Goal: Use online tool/utility: Utilize a website feature to perform a specific function

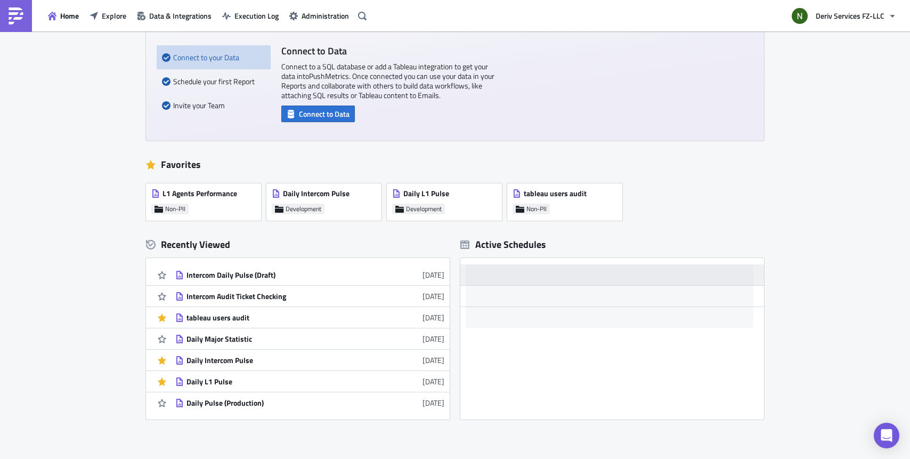
scroll to position [160, 0]
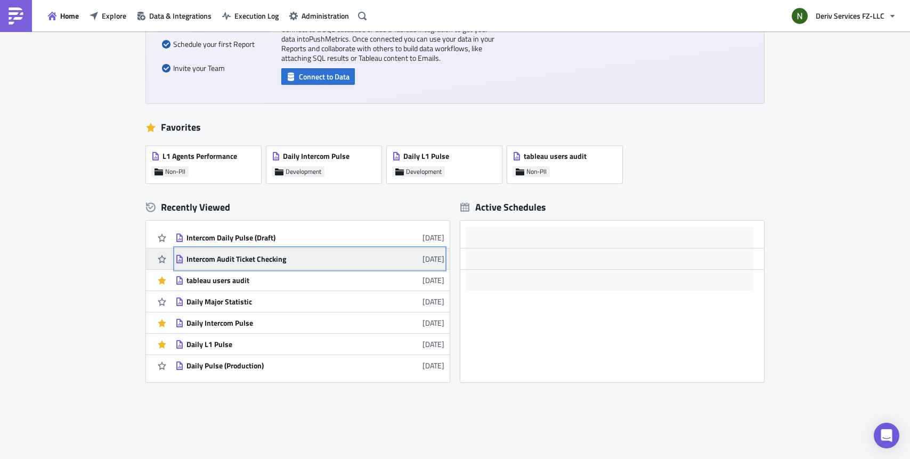
click at [238, 256] on div "Intercom Audit Ticket Checking" at bounding box center [279, 259] width 186 height 10
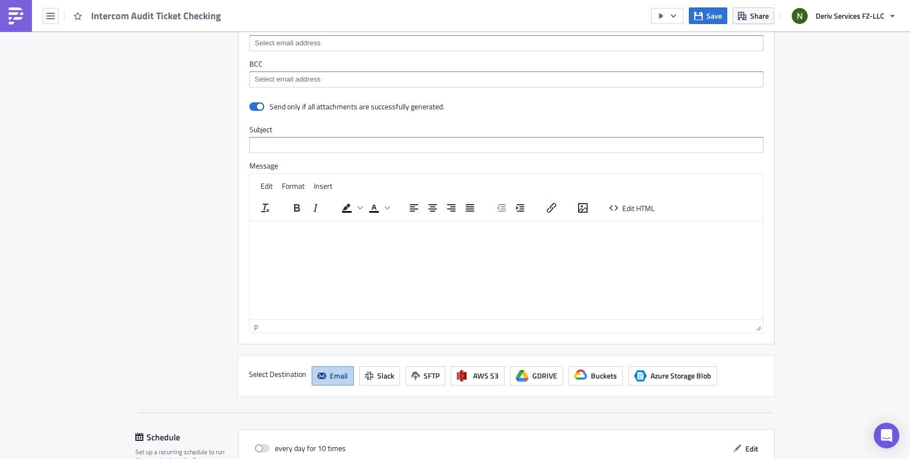
scroll to position [1157, 0]
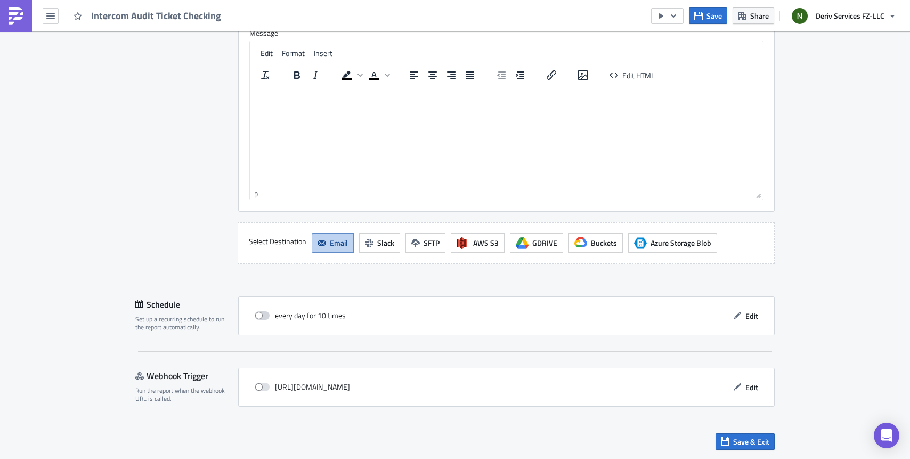
click at [256, 313] on span at bounding box center [262, 315] width 15 height 9
click at [257, 313] on input "checkbox" at bounding box center [260, 315] width 7 height 7
checkbox input "true"
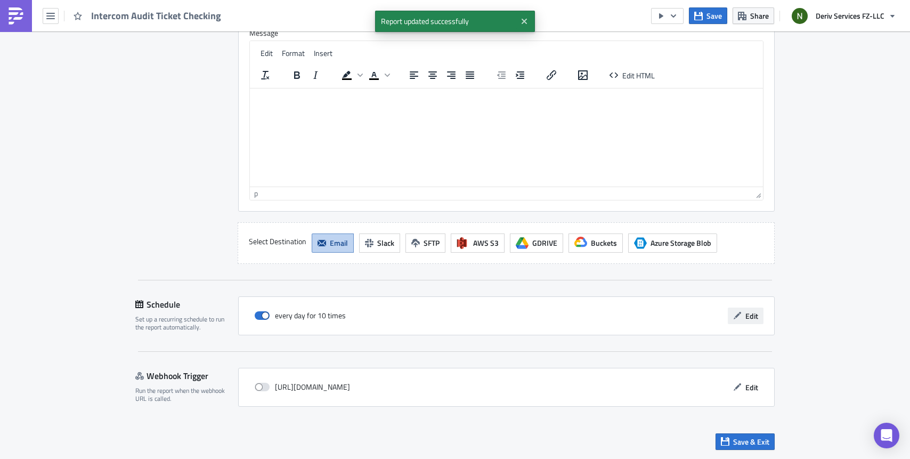
click at [745, 311] on span "Edit" at bounding box center [751, 315] width 13 height 11
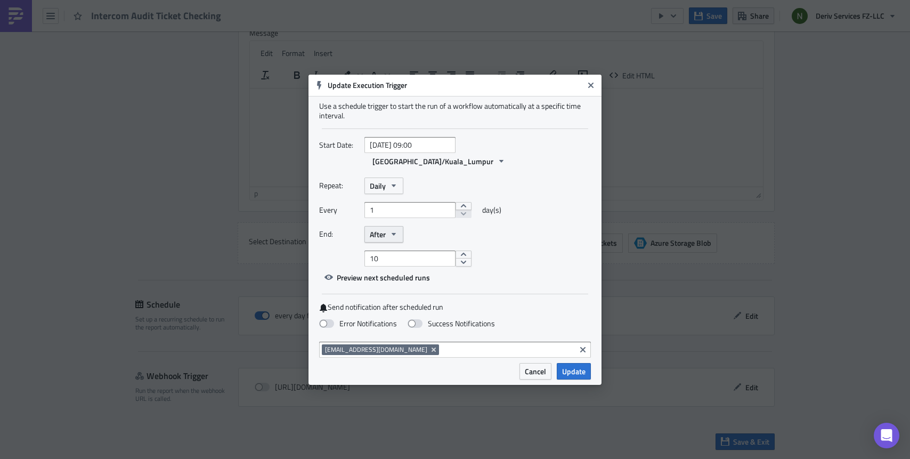
click at [376, 231] on button "After" at bounding box center [383, 234] width 39 height 17
click at [380, 248] on div "Never" at bounding box center [415, 253] width 88 height 11
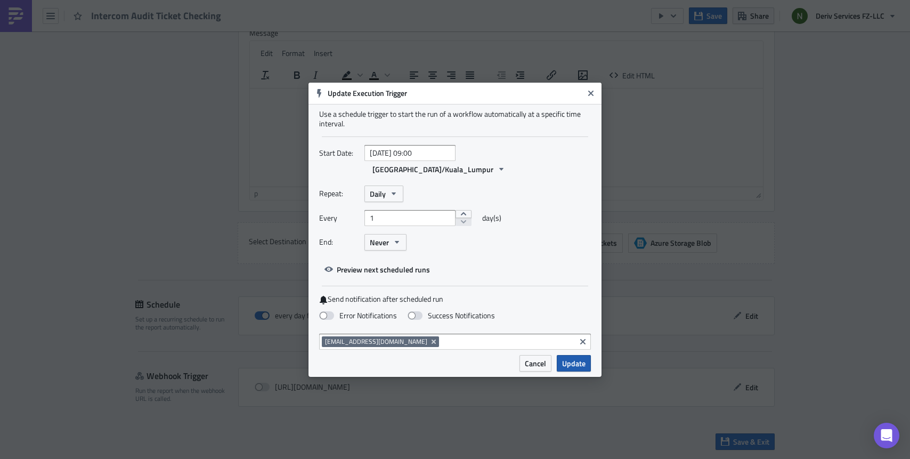
click at [567, 357] on span "Update" at bounding box center [573, 362] width 23 height 11
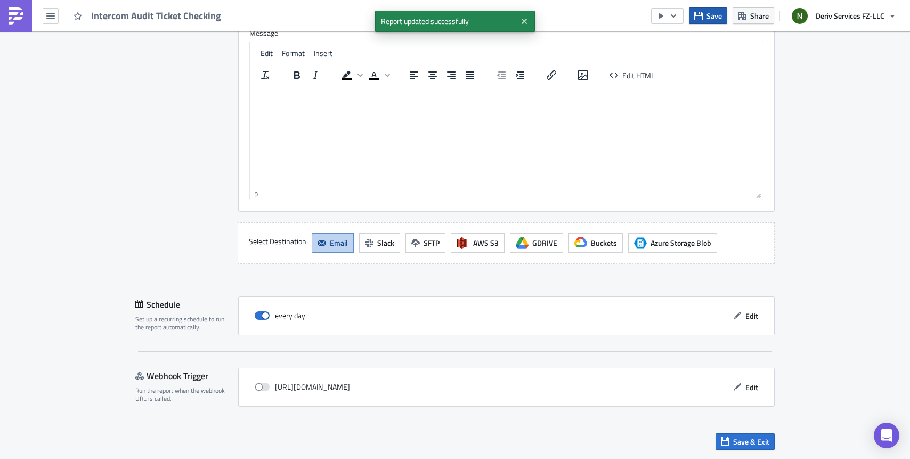
click at [708, 14] on span "Save" at bounding box center [713, 15] width 15 height 11
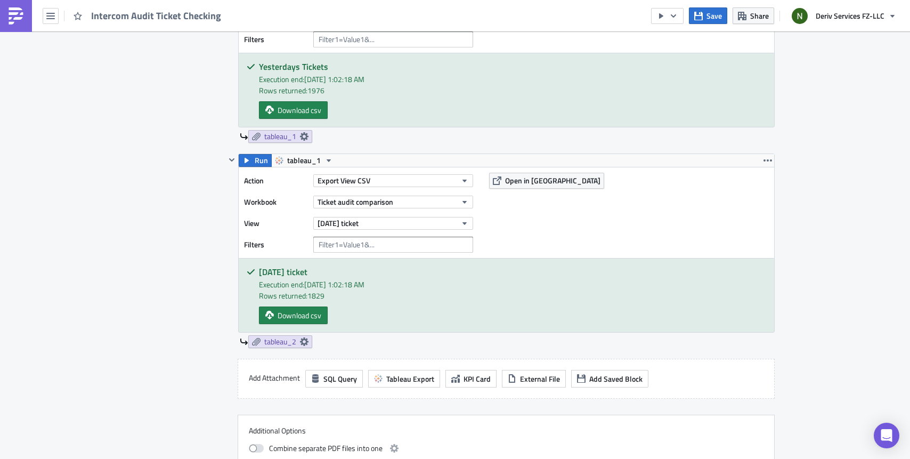
scroll to position [426, 0]
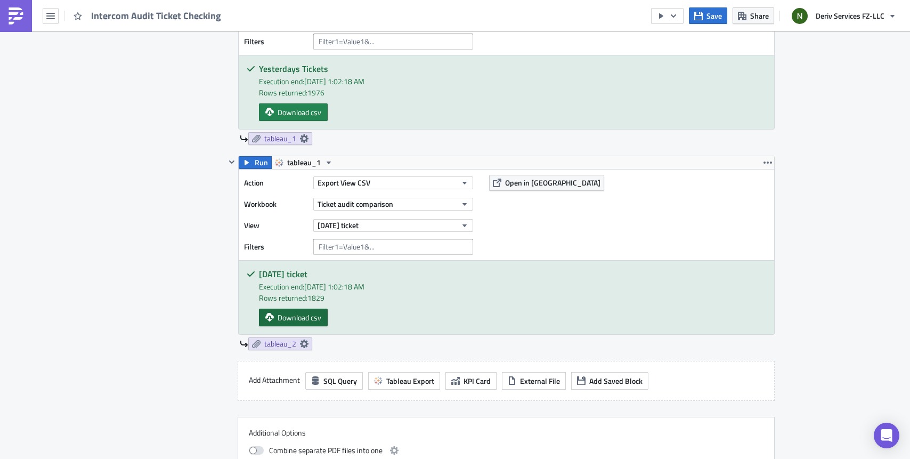
click at [293, 314] on span "Download csv" at bounding box center [299, 317] width 44 height 11
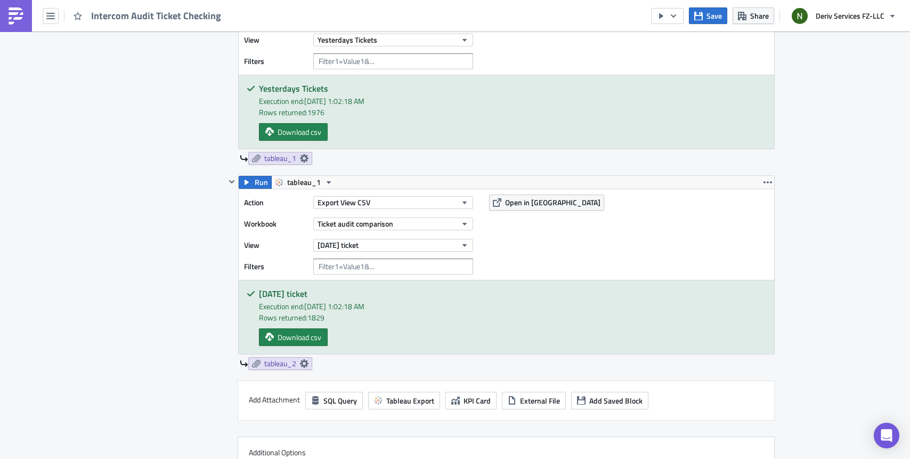
scroll to position [378, 0]
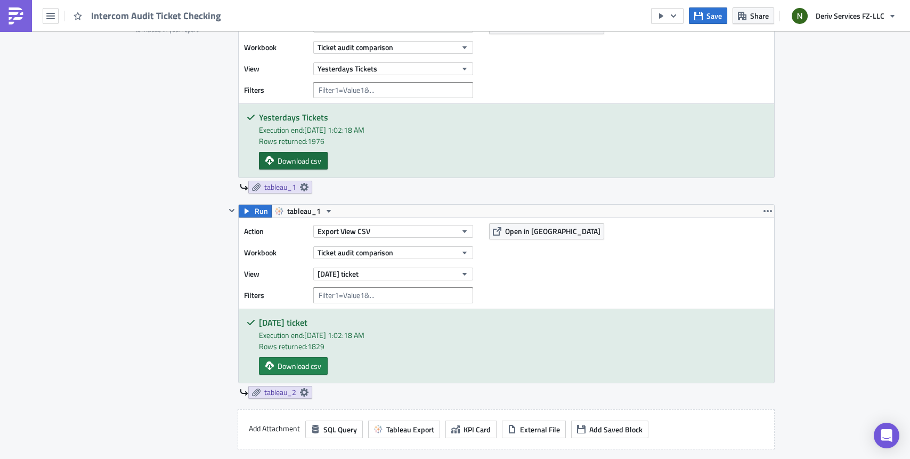
click at [280, 156] on span "Download csv" at bounding box center [299, 160] width 44 height 11
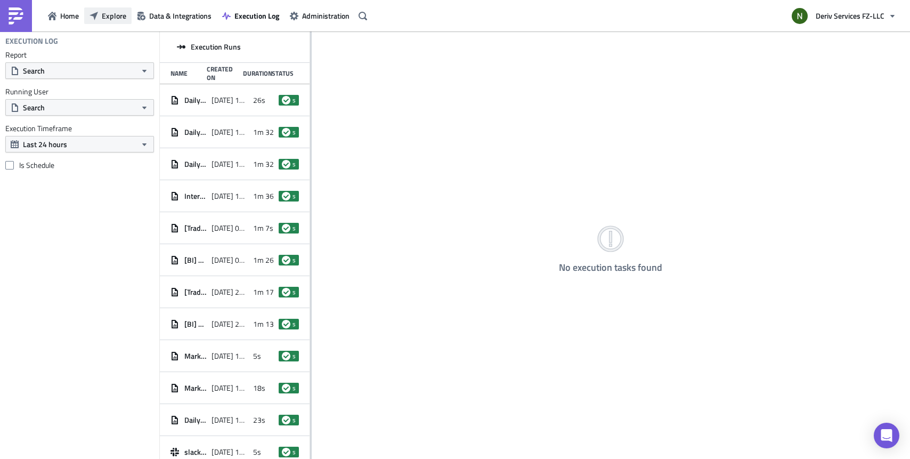
click at [116, 15] on span "Explore" at bounding box center [114, 15] width 24 height 11
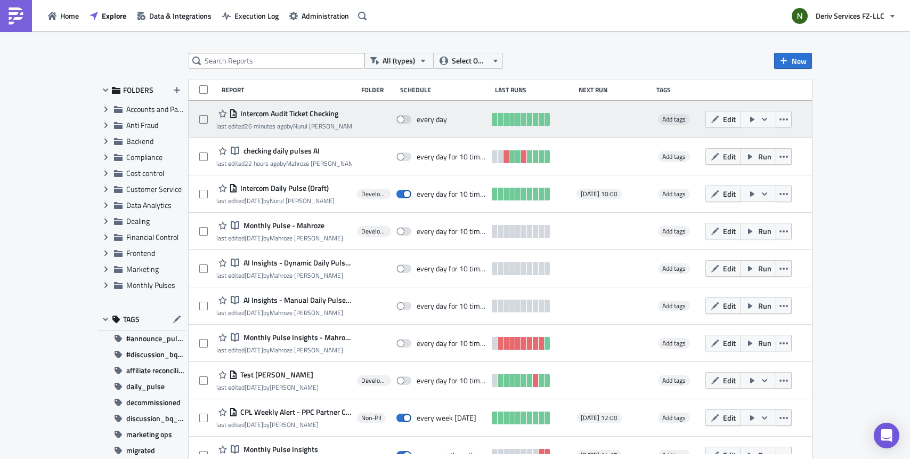
click at [270, 115] on span "Intercom Audit Ticket Checking" at bounding box center [288, 114] width 101 height 10
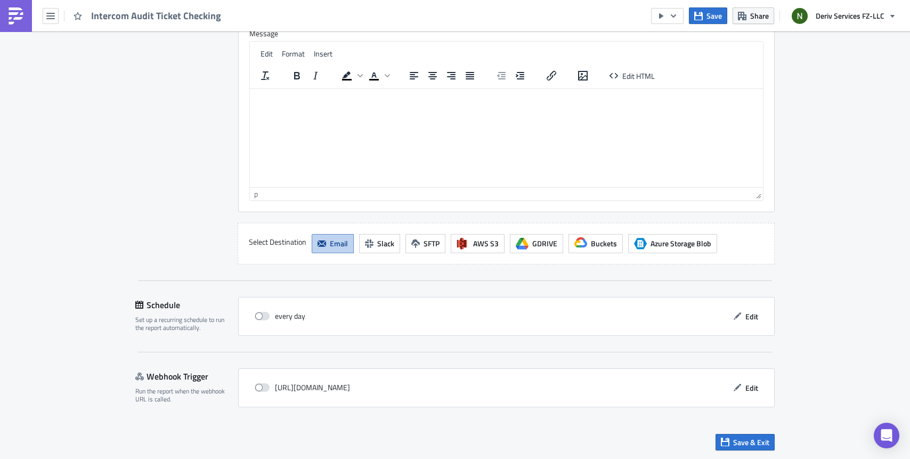
scroll to position [1157, 0]
click at [257, 314] on span at bounding box center [262, 315] width 15 height 9
click at [257, 314] on input "checkbox" at bounding box center [260, 315] width 7 height 7
checkbox input "true"
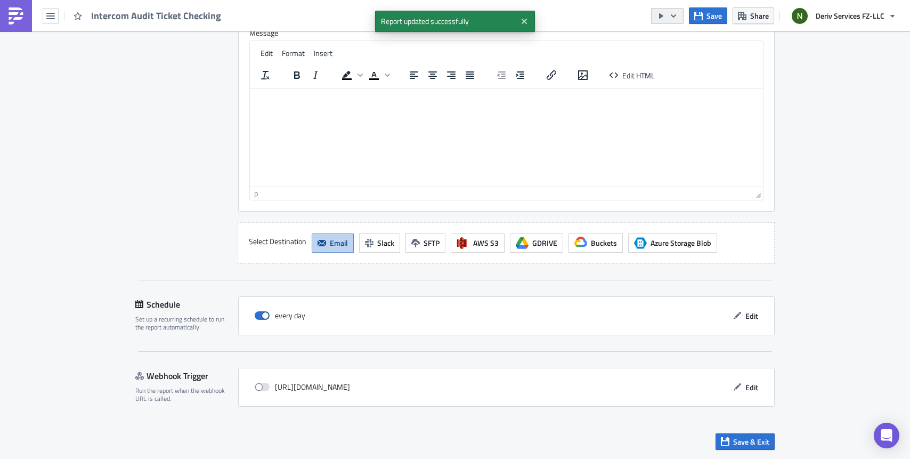
click at [671, 13] on icon "button" at bounding box center [673, 16] width 9 height 9
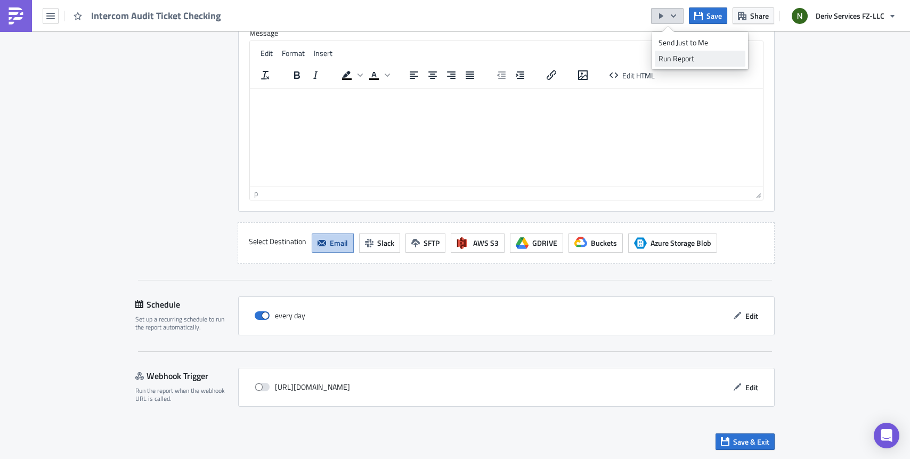
click at [678, 59] on div "Run Report" at bounding box center [699, 58] width 83 height 11
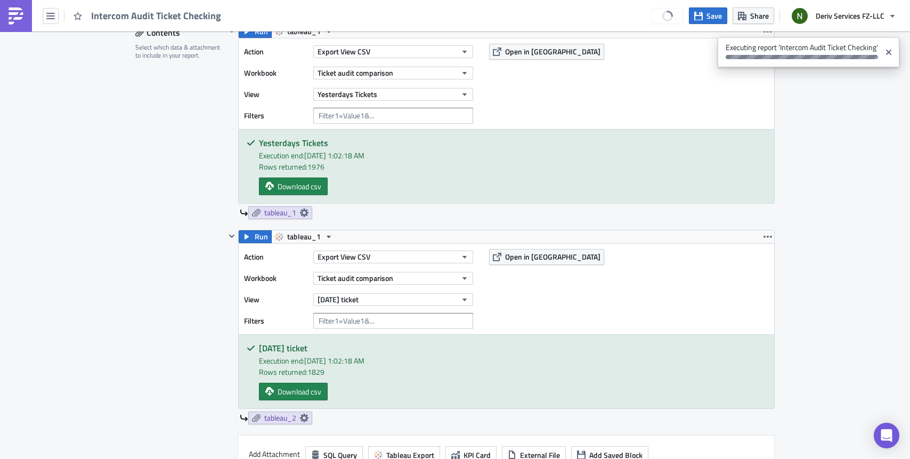
scroll to position [315, 0]
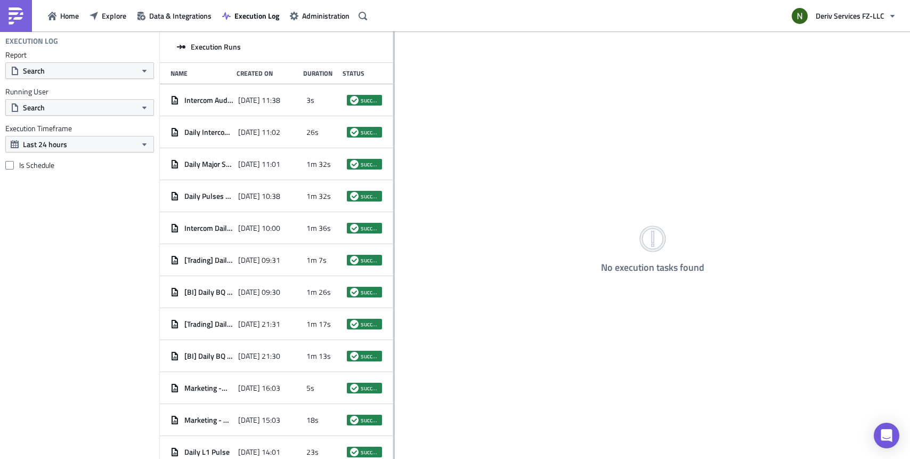
drag, startPoint x: 310, startPoint y: 69, endPoint x: 393, endPoint y: 67, distance: 83.1
click at [393, 67] on div at bounding box center [394, 245] width 2 height 429
